Goal: Navigation & Orientation: Find specific page/section

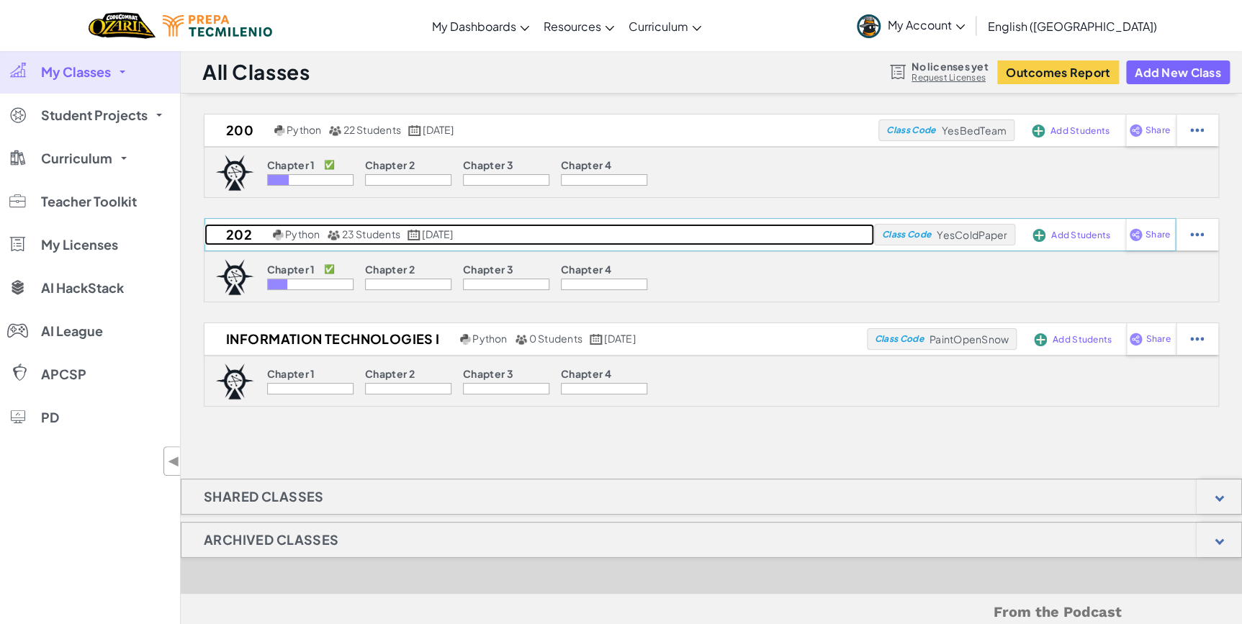
click at [237, 233] on h2 "202" at bounding box center [236, 235] width 65 height 22
